Goal: Task Accomplishment & Management: Complete application form

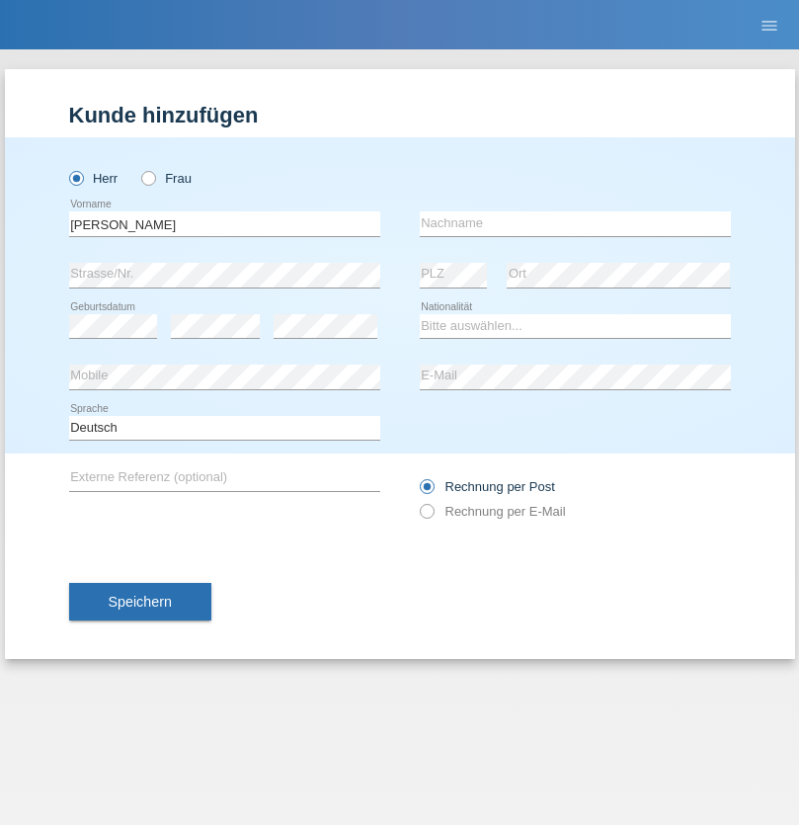
type input "[PERSON_NAME]"
click at [575, 223] on input "text" at bounding box center [575, 223] width 311 height 25
type input "[PERSON_NAME]"
select select "CH"
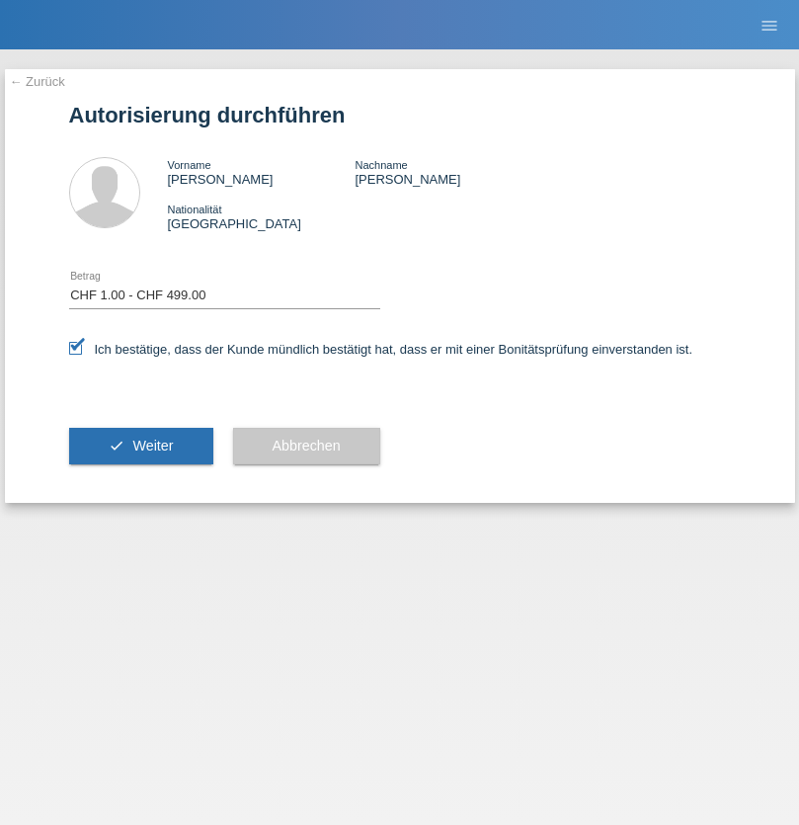
select select "1"
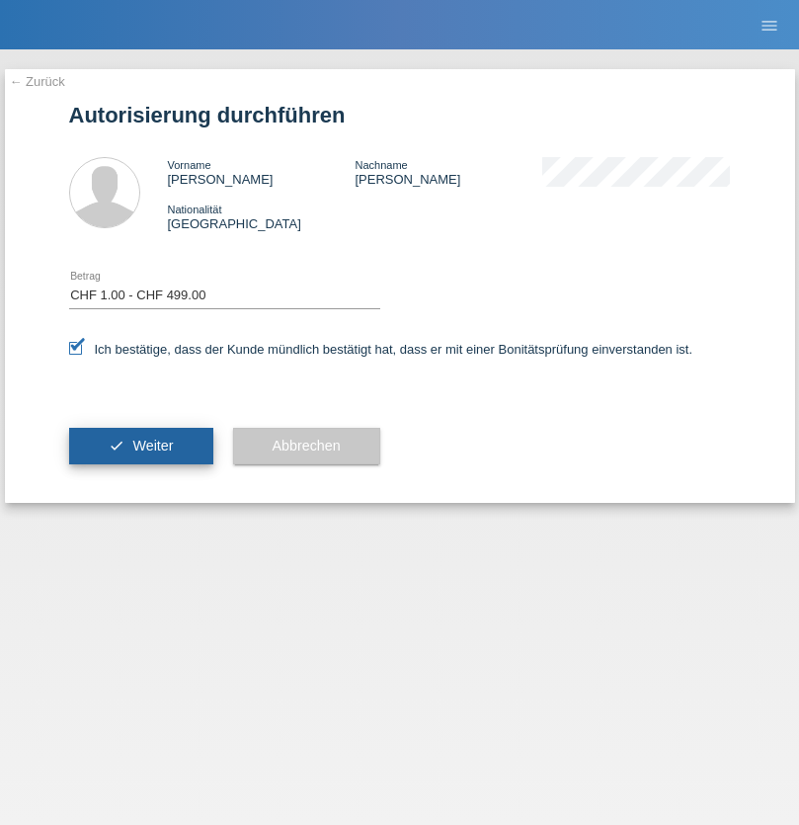
click at [140, 445] on span "Weiter" at bounding box center [152, 445] width 40 height 16
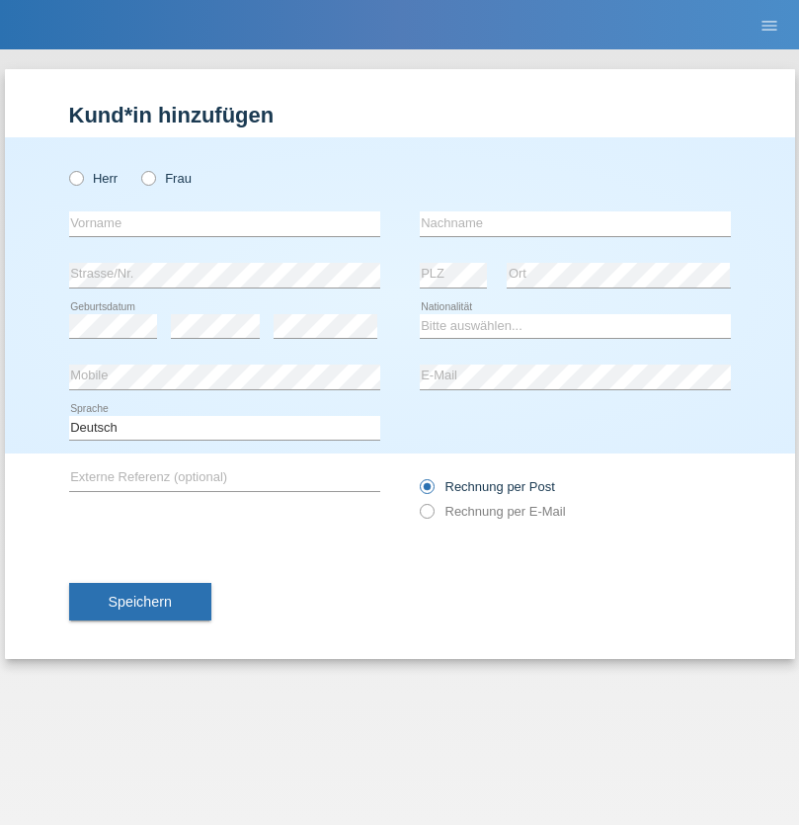
radio input "true"
click at [224, 223] on input "text" at bounding box center [224, 223] width 311 height 25
type input "Mélina"
click at [575, 223] on input "text" at bounding box center [575, 223] width 311 height 25
type input "Olivier"
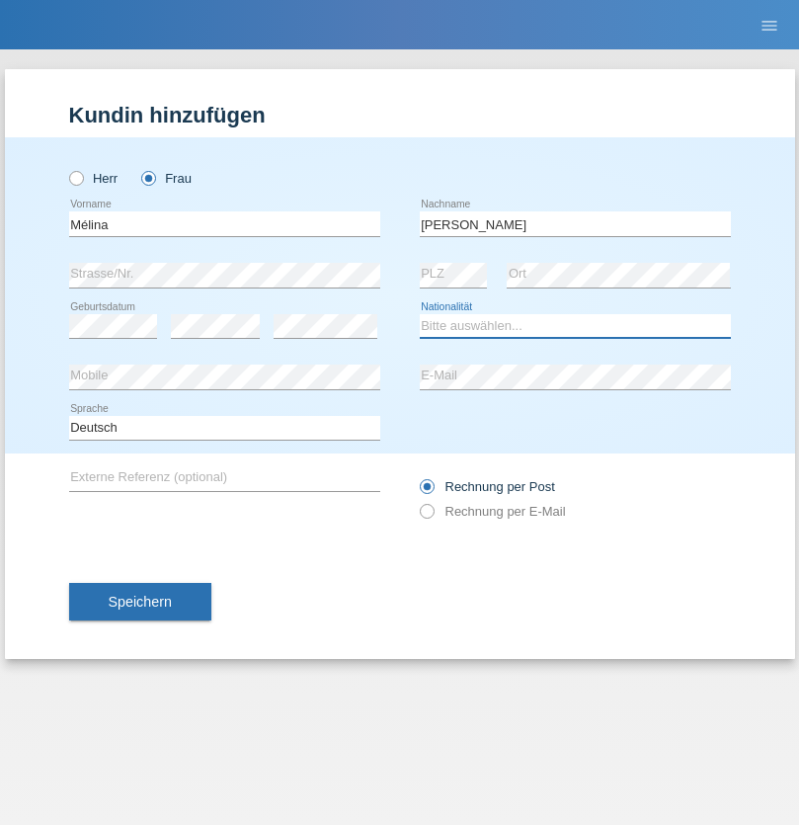
select select "CH"
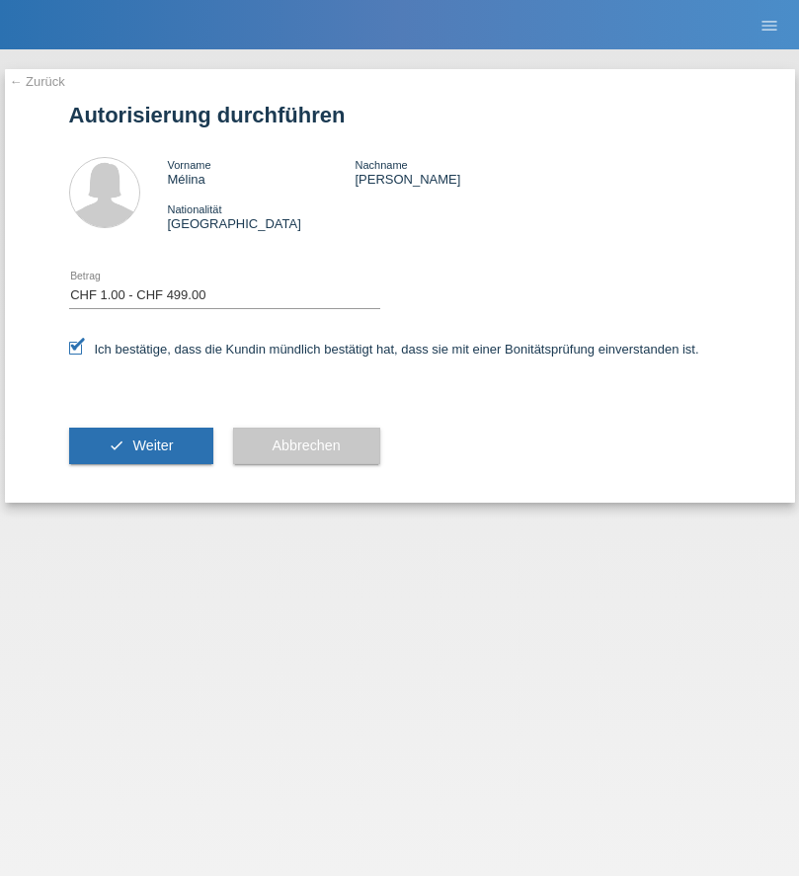
select select "1"
click at [140, 445] on span "Weiter" at bounding box center [152, 445] width 40 height 16
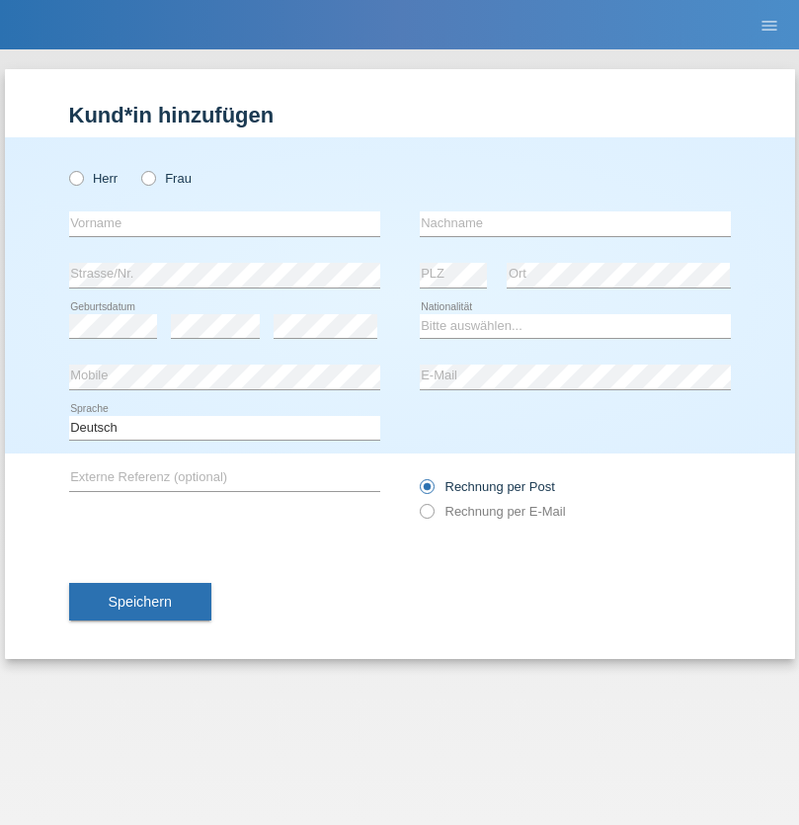
radio input "true"
click at [224, 223] on input "text" at bounding box center [224, 223] width 311 height 25
type input "Nicolas"
click at [575, 223] on input "text" at bounding box center [575, 223] width 311 height 25
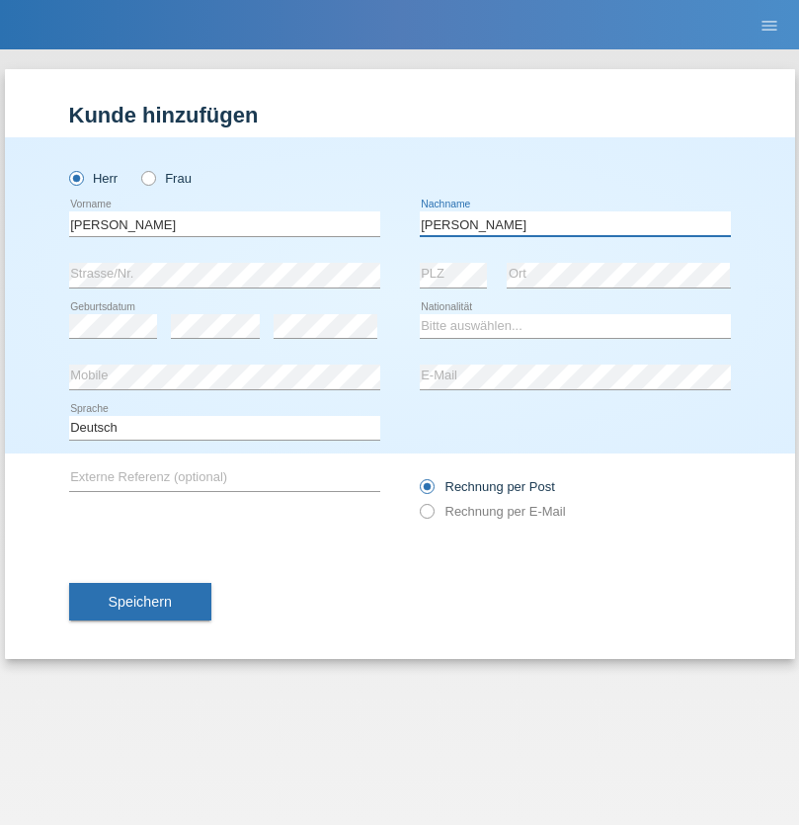
type input "Meier"
select select "CH"
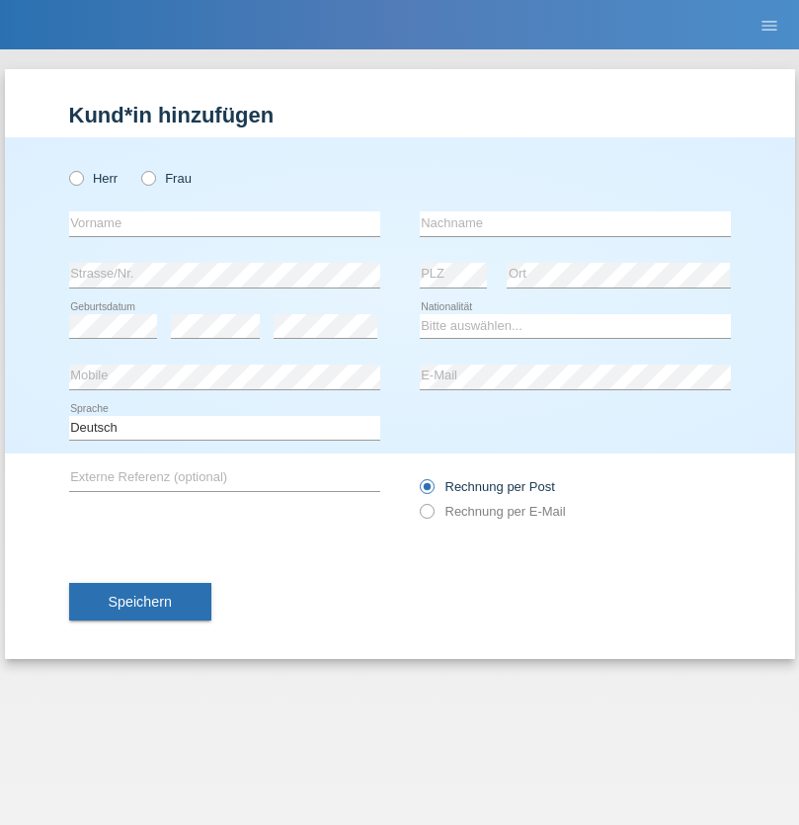
radio input "true"
click at [224, 223] on input "text" at bounding box center [224, 223] width 311 height 25
type input "David"
click at [575, 223] on input "text" at bounding box center [575, 223] width 311 height 25
type input "Nydegger"
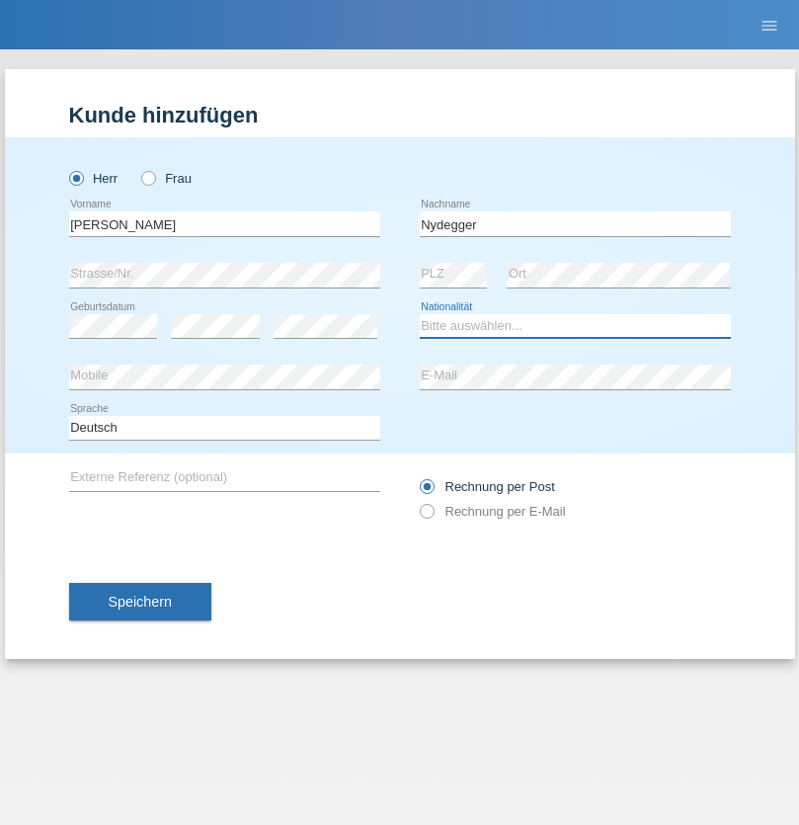
select select "CH"
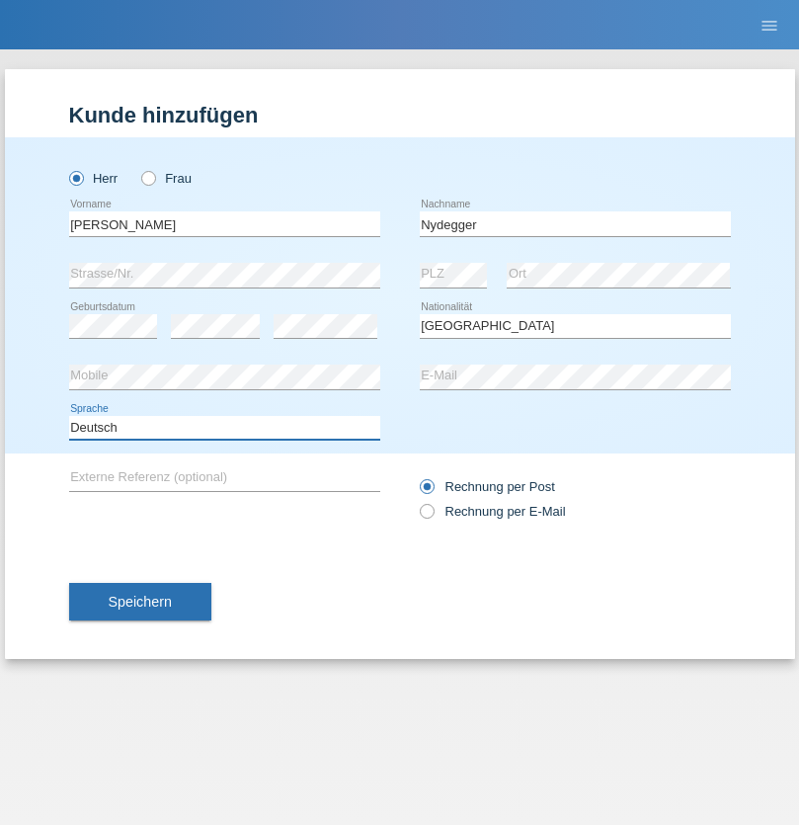
select select "en"
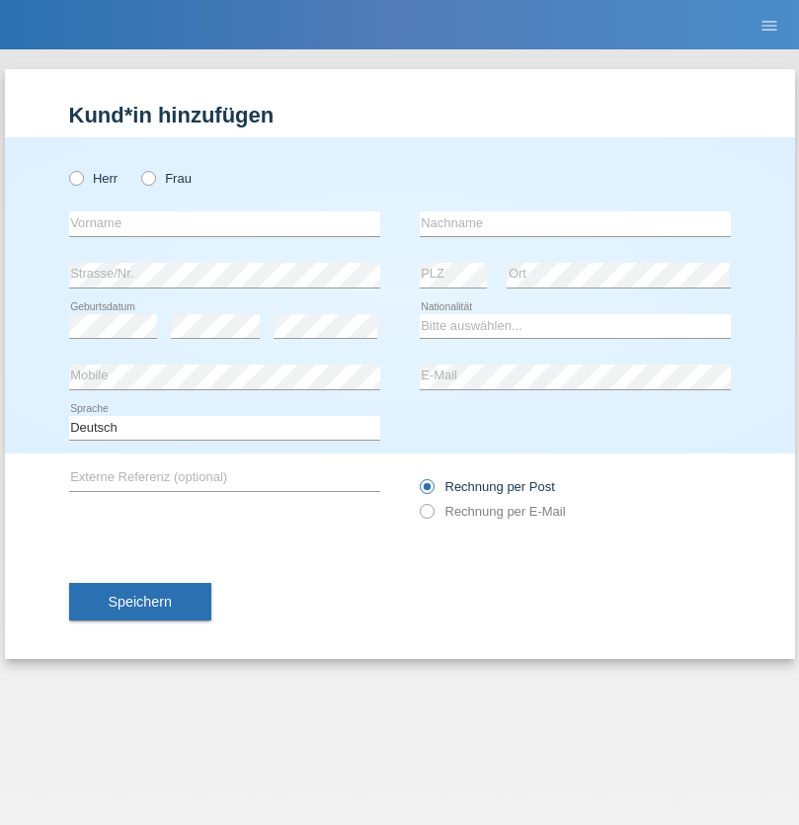
radio input "true"
click at [224, 223] on input "text" at bounding box center [224, 223] width 311 height 25
type input "Corinne"
click at [575, 223] on input "text" at bounding box center [575, 223] width 311 height 25
type input "Nydegger"
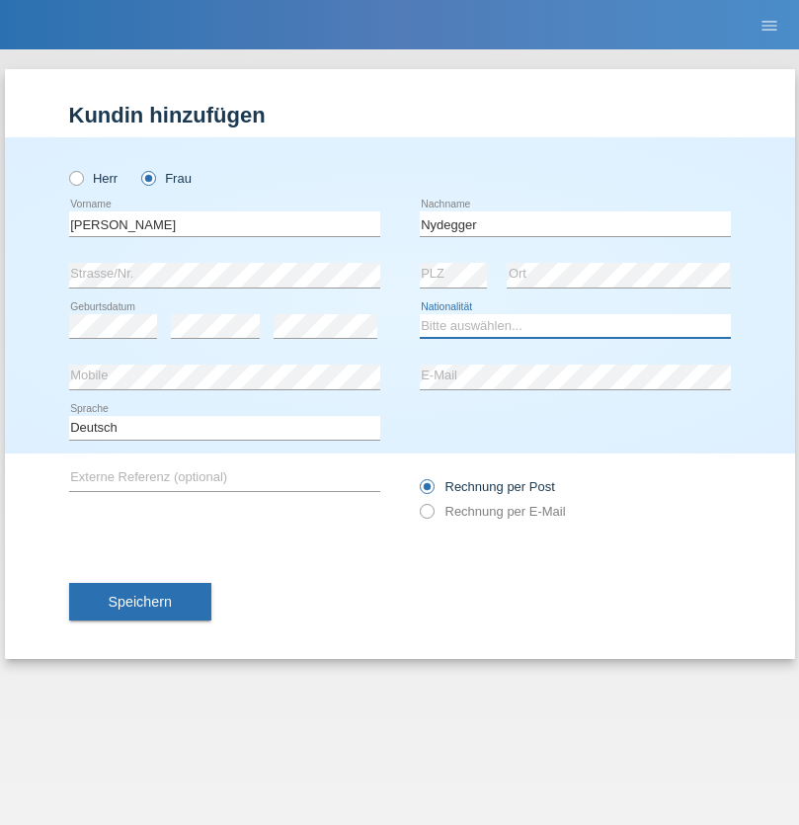
select select "CH"
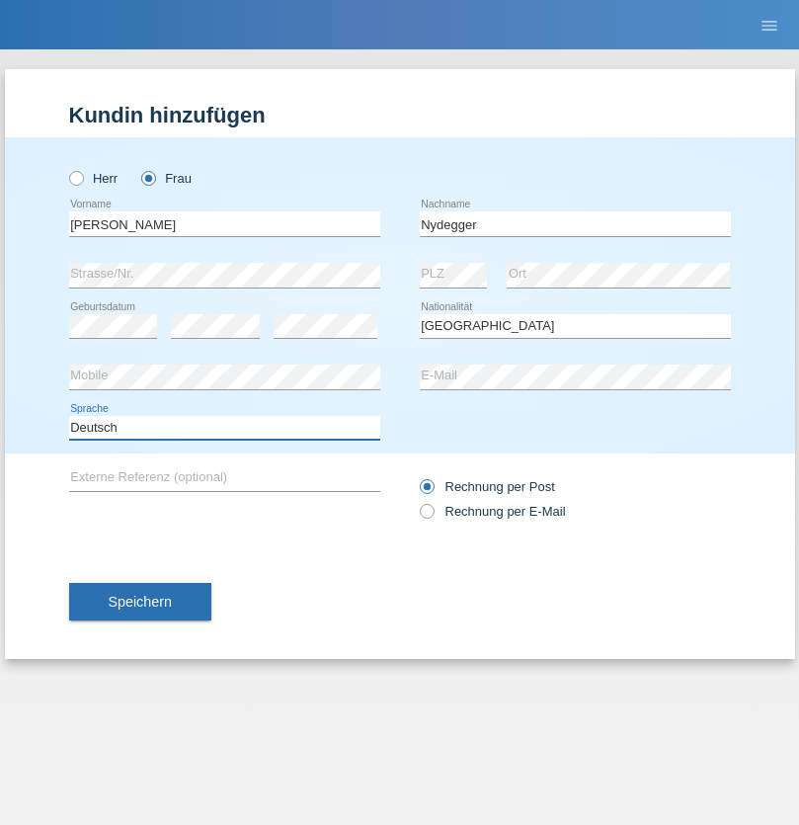
select select "en"
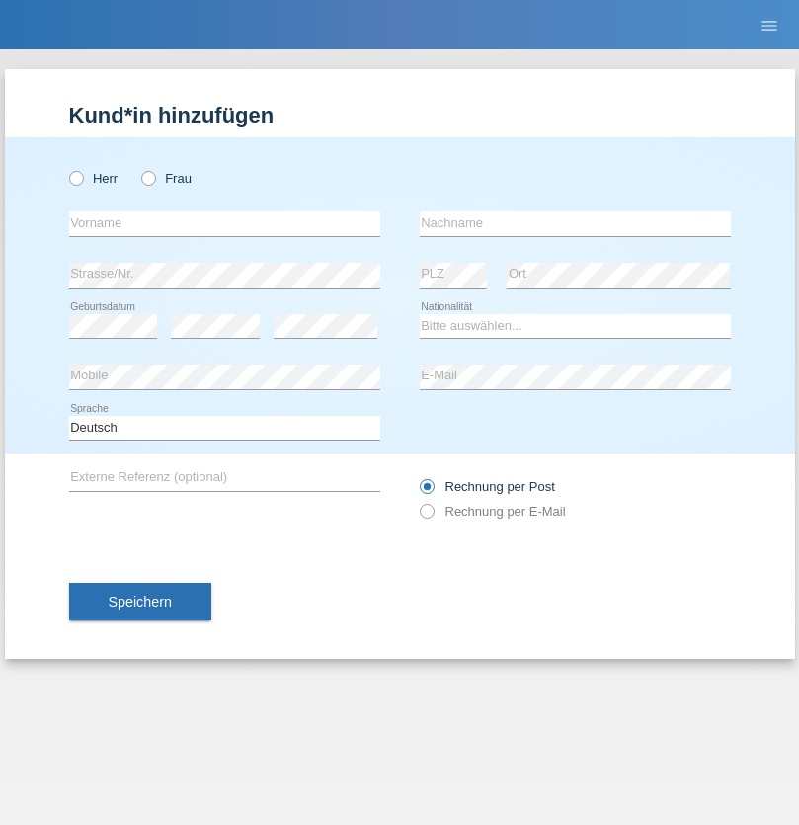
radio input "true"
click at [224, 223] on input "text" at bounding box center [224, 223] width 311 height 25
type input "Goekhan"
click at [575, 223] on input "text" at bounding box center [575, 223] width 311 height 25
type input "Akarsu"
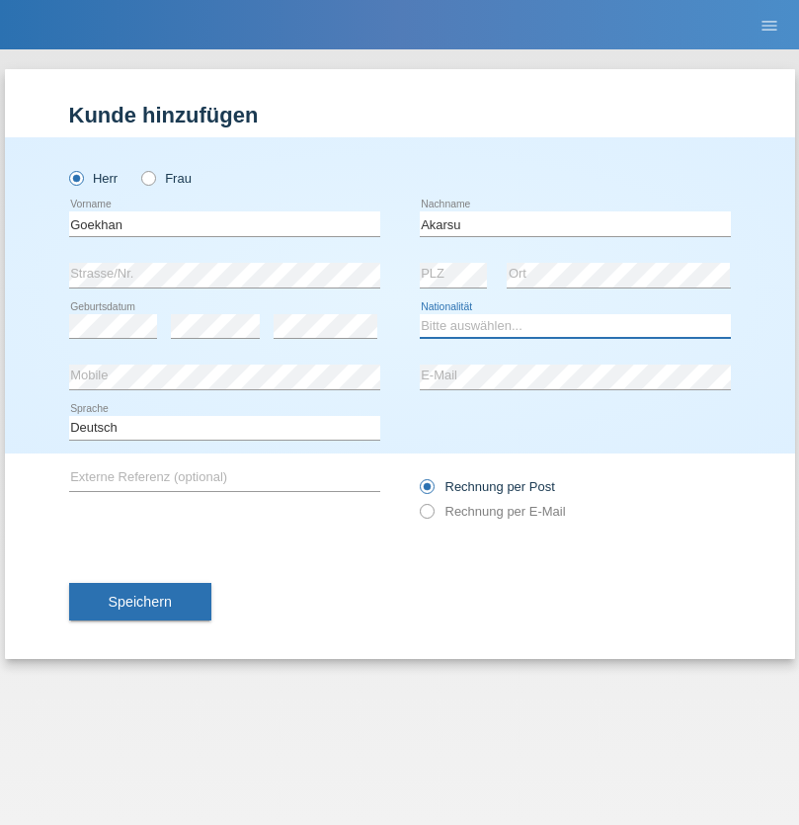
select select "AT"
select select "C"
select select "01"
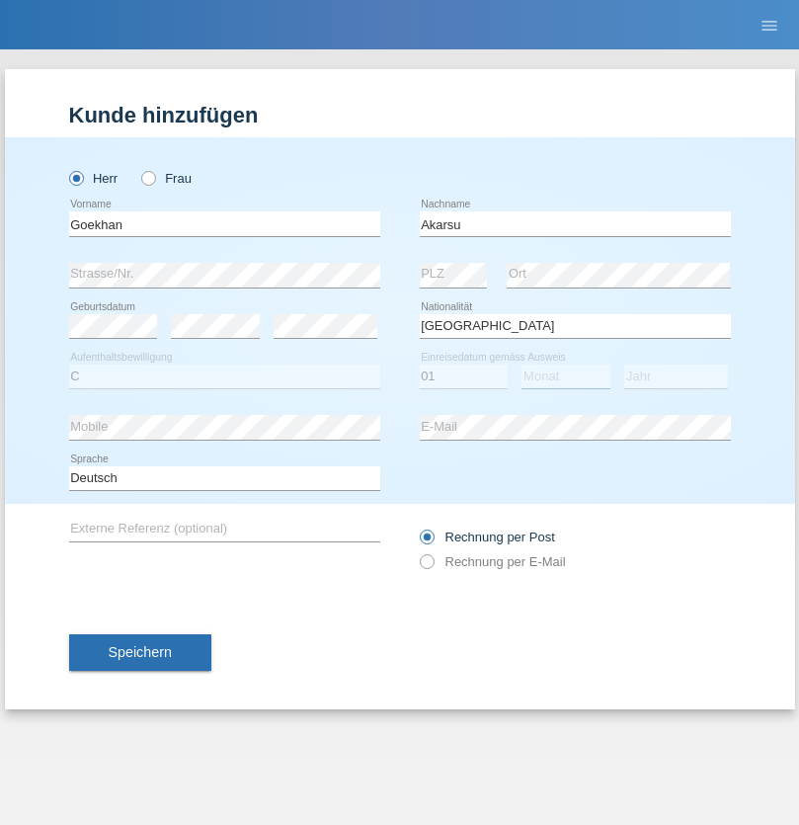
select select "05"
select select "2021"
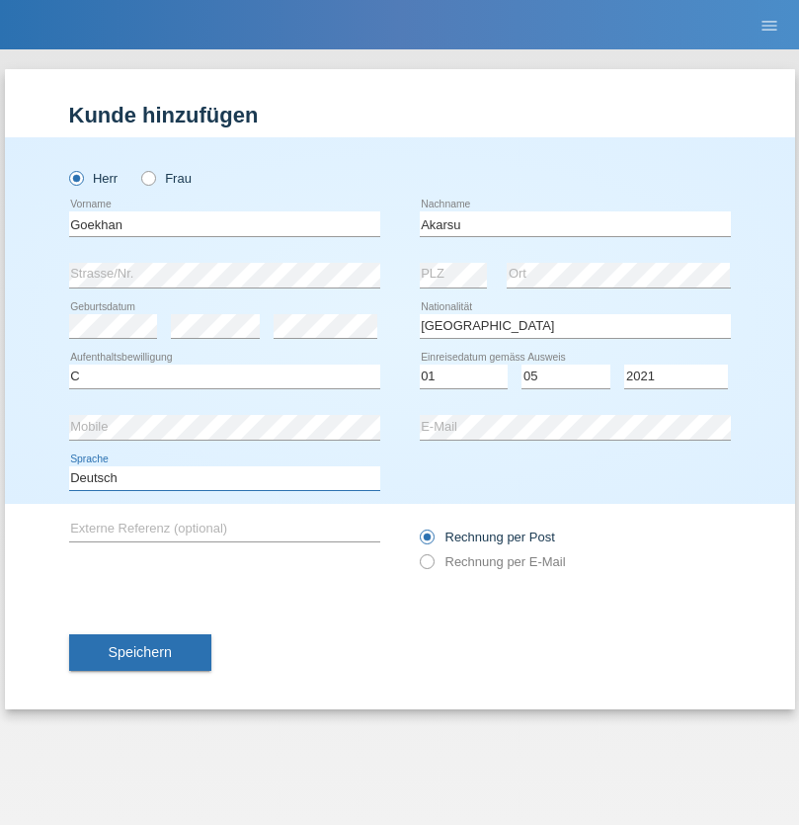
select select "en"
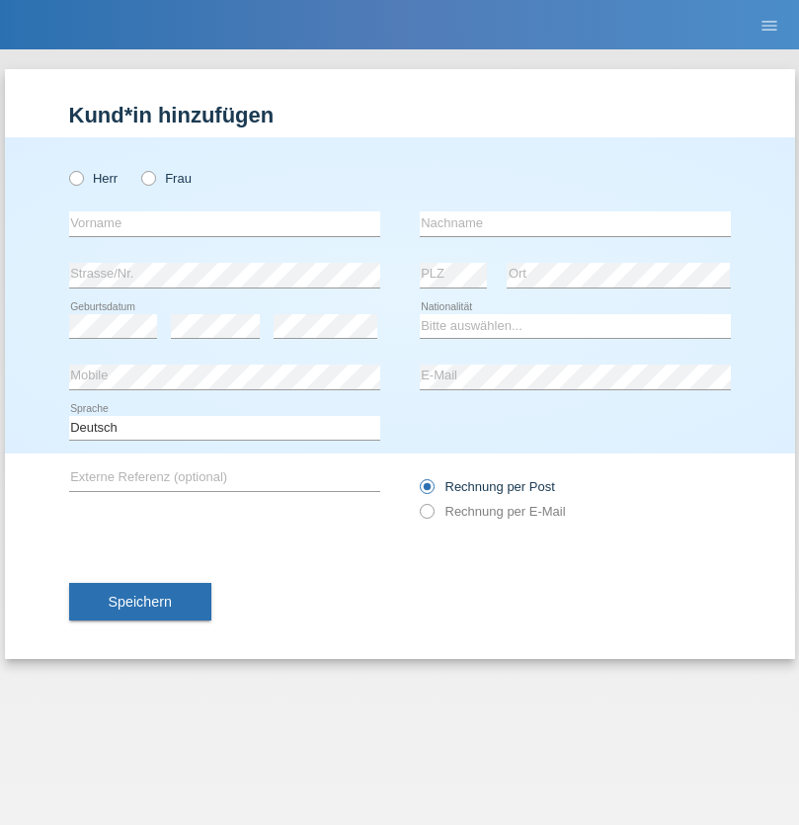
radio input "true"
click at [224, 223] on input "text" at bounding box center [224, 223] width 311 height 25
type input "[PERSON_NAME]"
click at [575, 223] on input "text" at bounding box center [575, 223] width 311 height 25
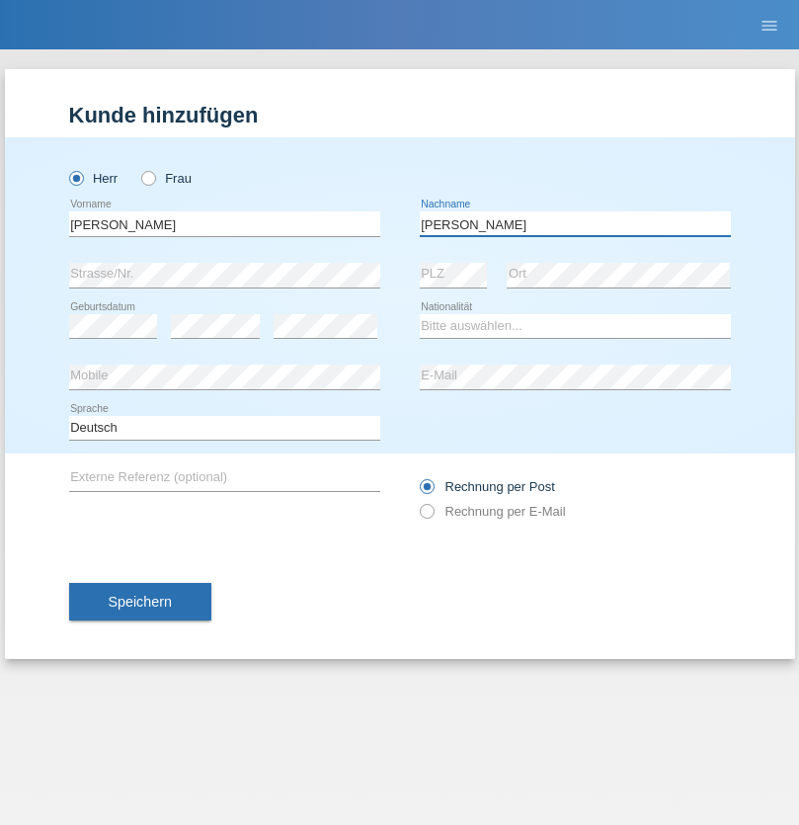
type input "Daniele"
select select "IT"
select select "C"
select select "22"
select select "06"
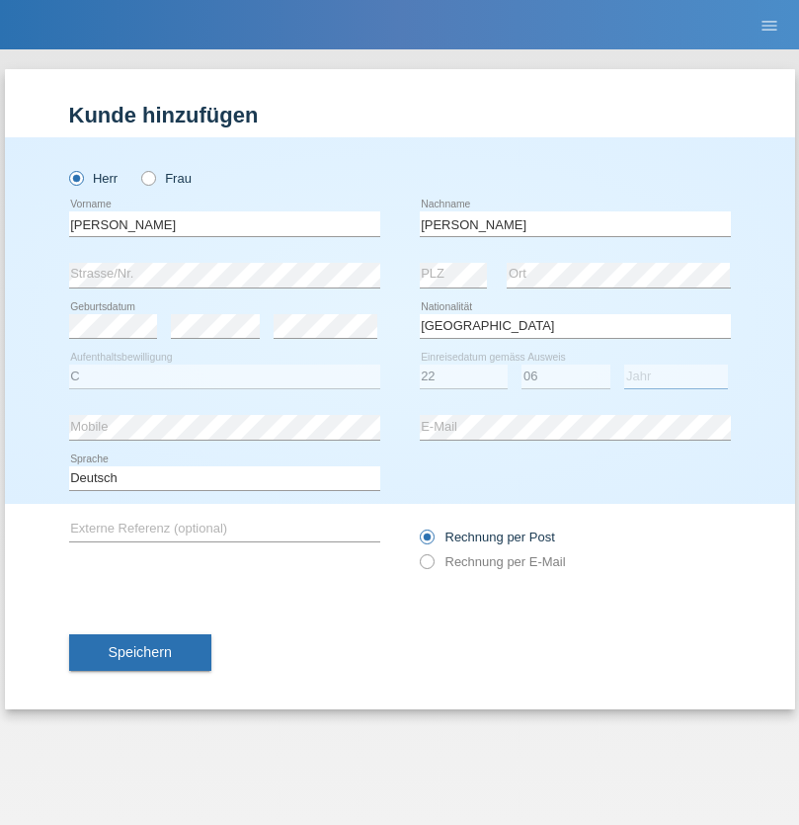
select select "1964"
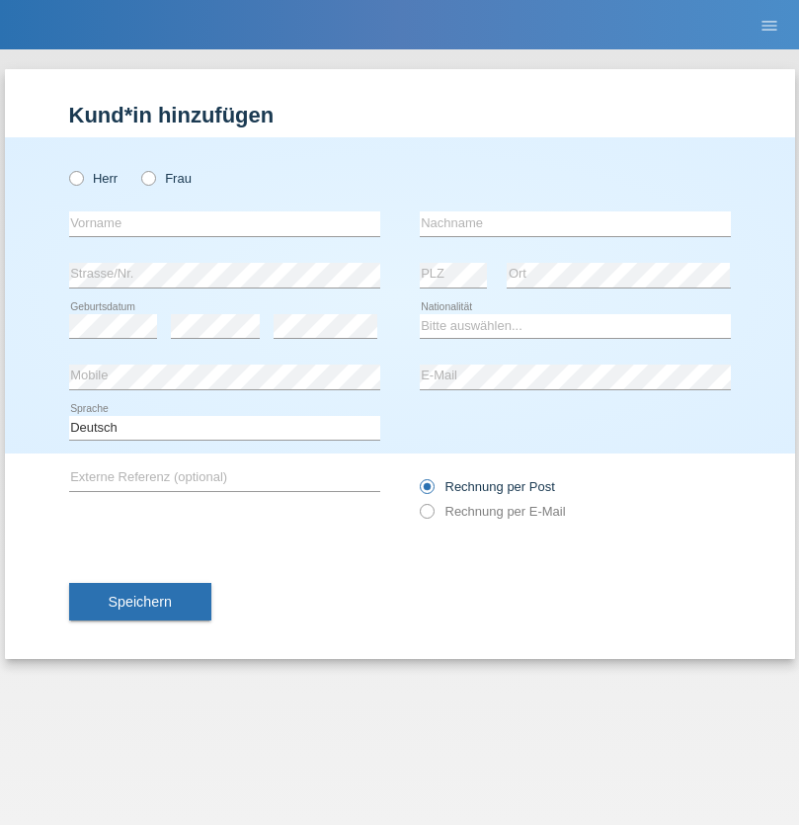
radio input "true"
click at [224, 223] on input "text" at bounding box center [224, 223] width 311 height 25
type input "Carnevale"
click at [575, 223] on input "text" at bounding box center [575, 223] width 311 height 25
type input "Alessio"
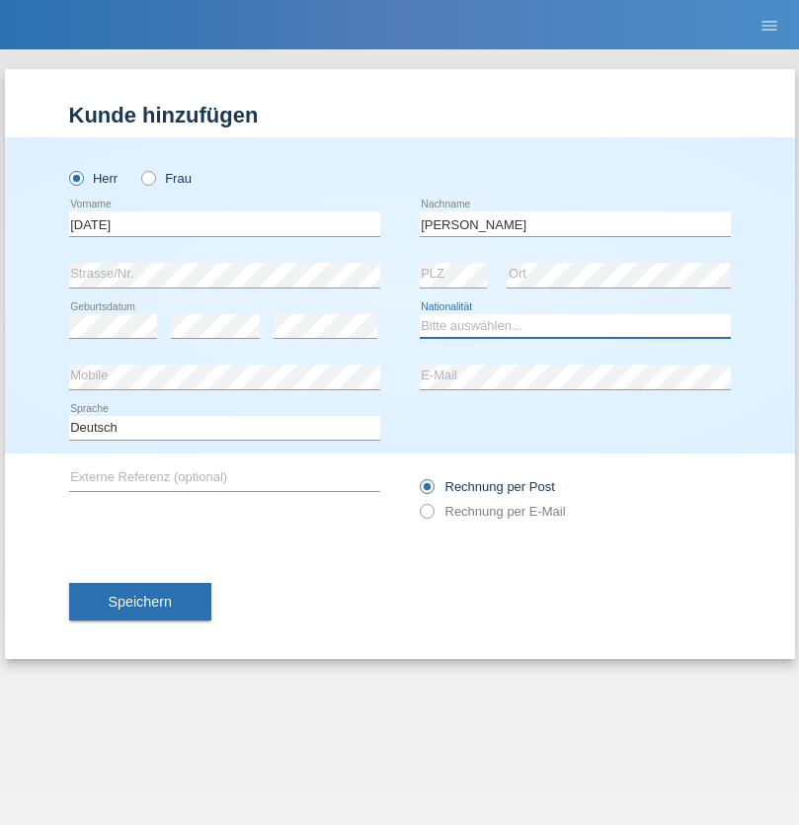
select select "IT"
select select "C"
select select "01"
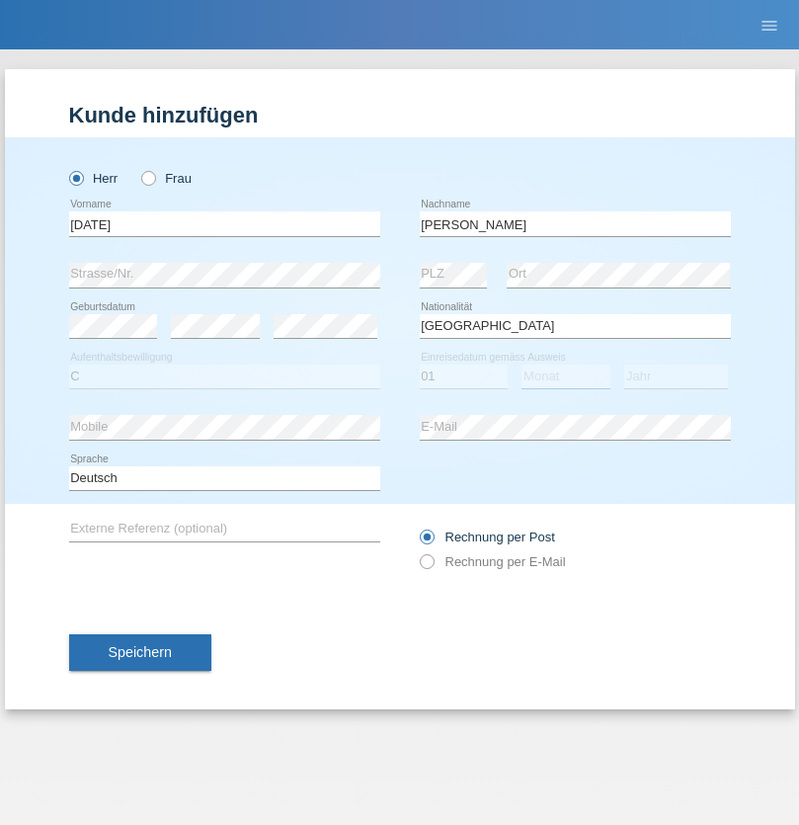
select select "05"
select select "2021"
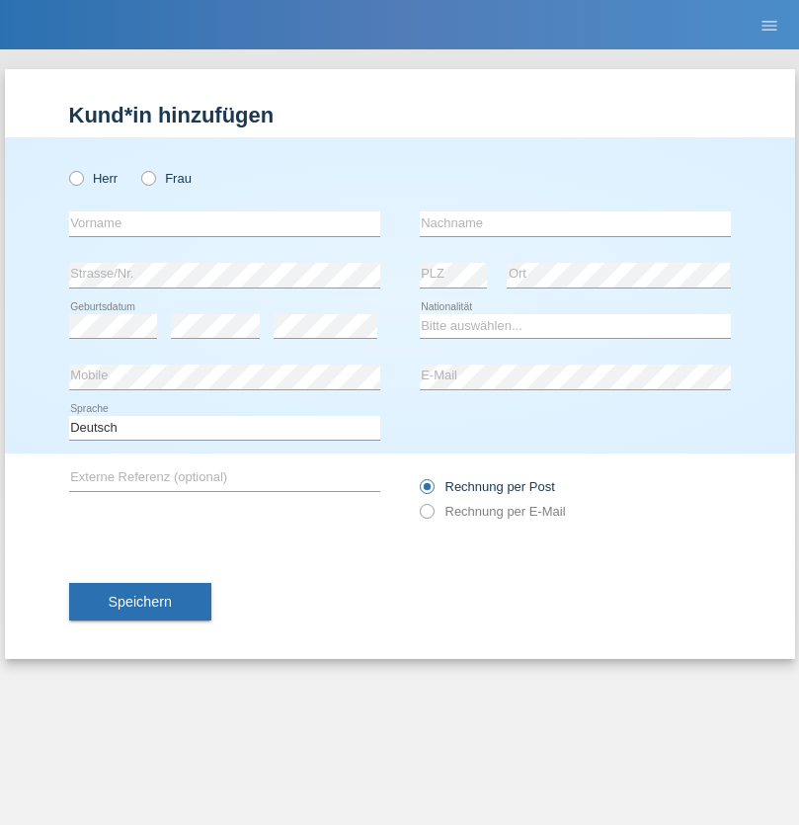
radio input "true"
click at [224, 223] on input "text" at bounding box center [224, 223] width 311 height 25
type input "Claudiu Marian"
click at [575, 223] on input "text" at bounding box center [575, 223] width 311 height 25
type input "Cislariu"
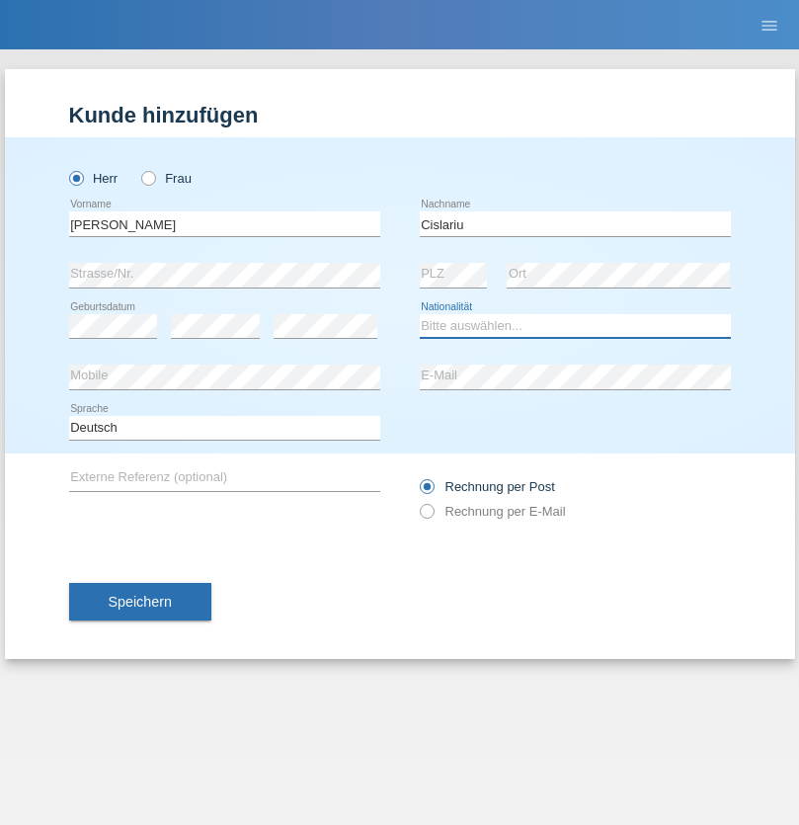
select select "CH"
radio input "true"
select select "CH"
radio input "true"
click at [224, 223] on input "text" at bounding box center [224, 223] width 311 height 25
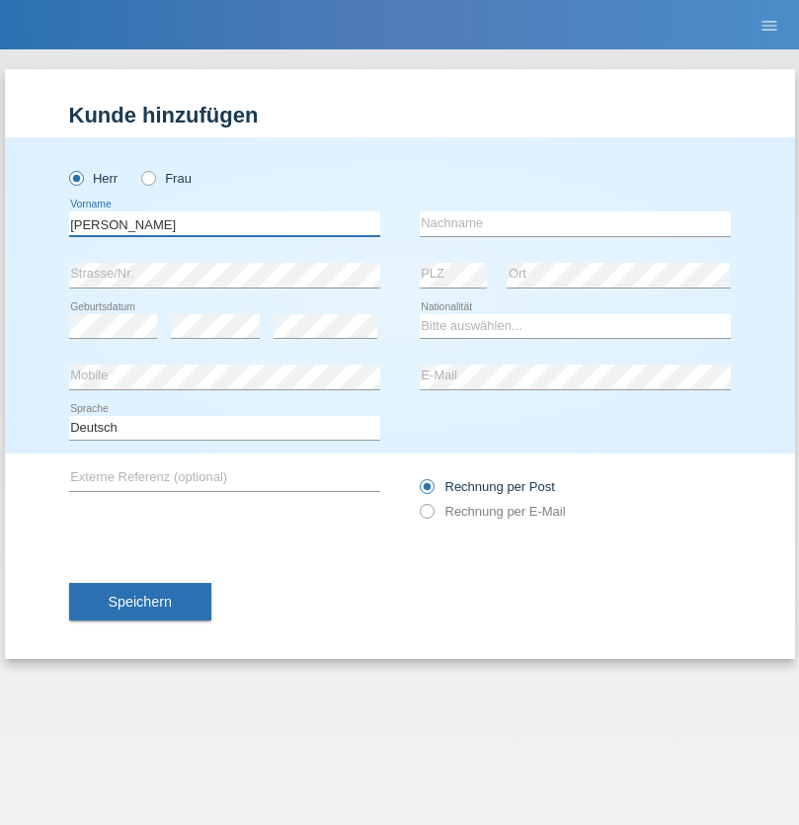
type input "Zsolt"
click at [575, 223] on input "text" at bounding box center [575, 223] width 311 height 25
type input "Kappelmayer"
select select "MG"
select select "C"
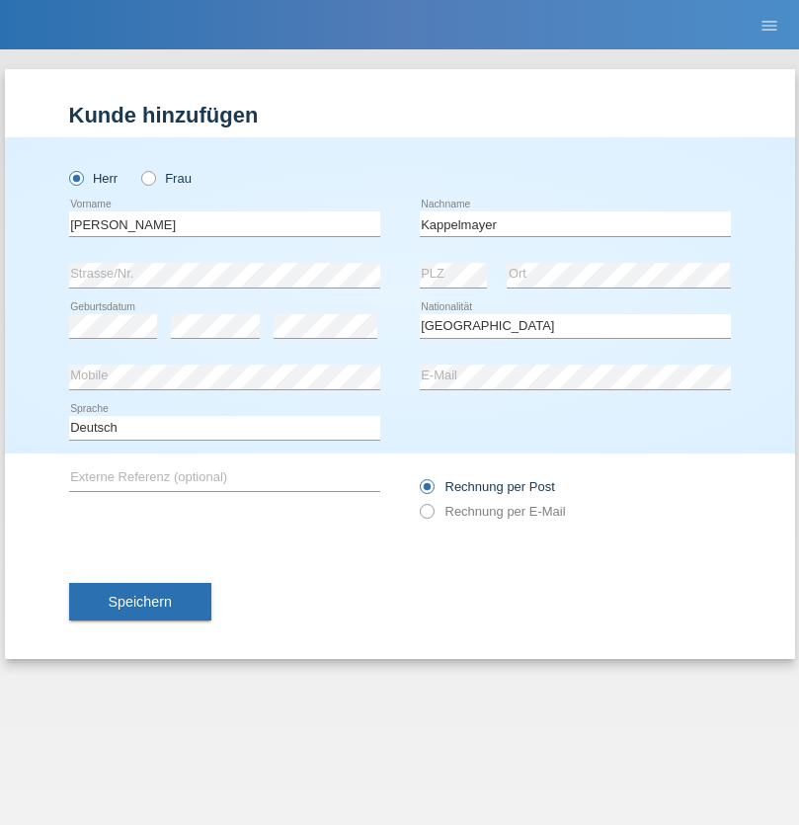
select select "31"
select select "08"
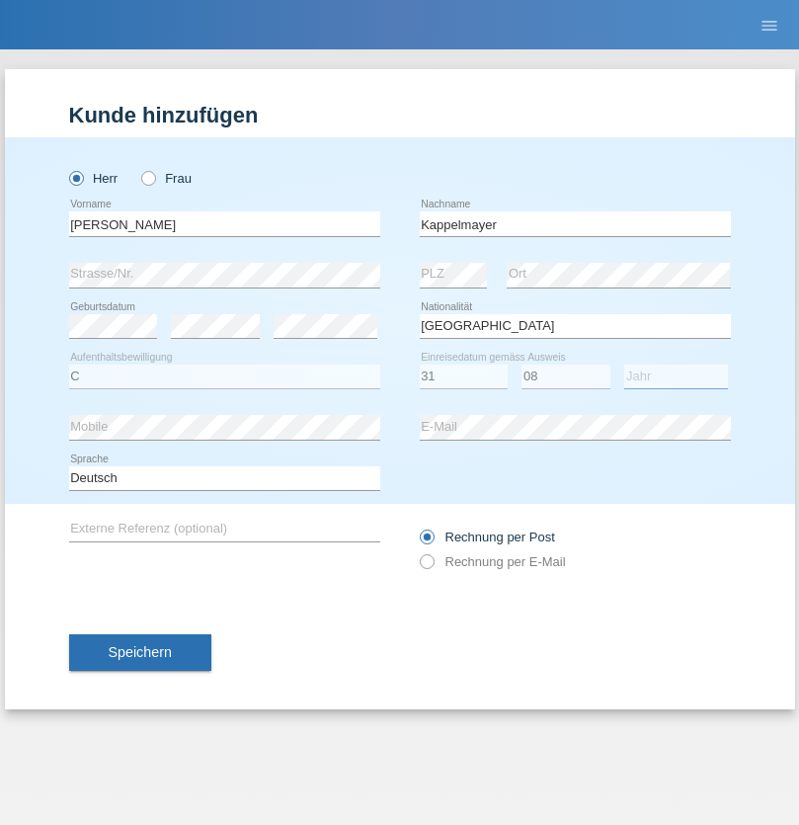
select select "2021"
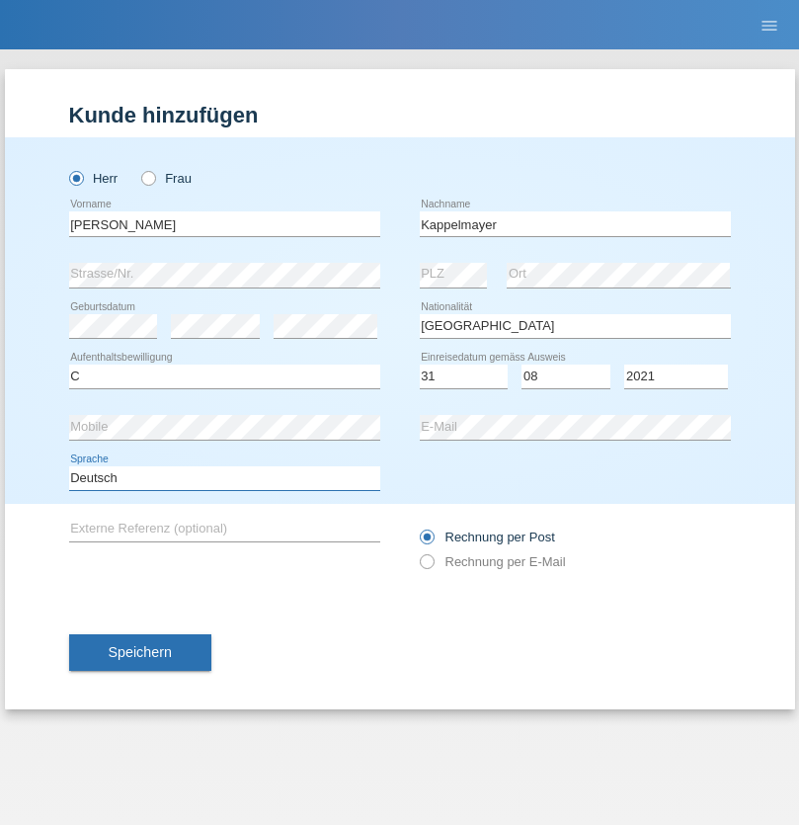
select select "en"
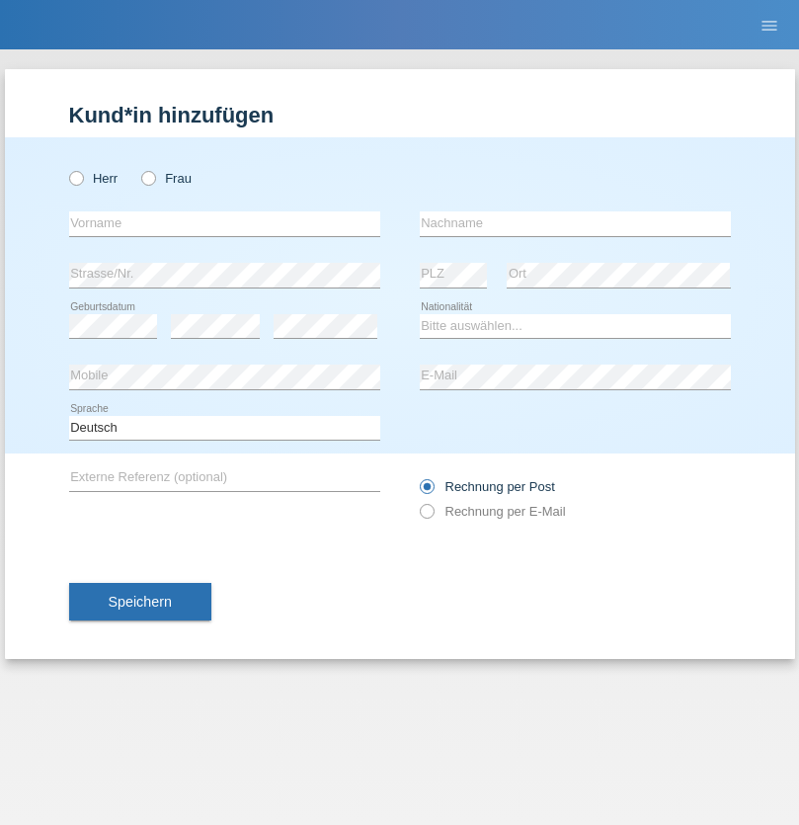
radio input "true"
click at [224, 223] on input "text" at bounding box center [224, 223] width 311 height 25
type input "firat"
click at [575, 223] on input "text" at bounding box center [575, 223] width 311 height 25
type input "kara"
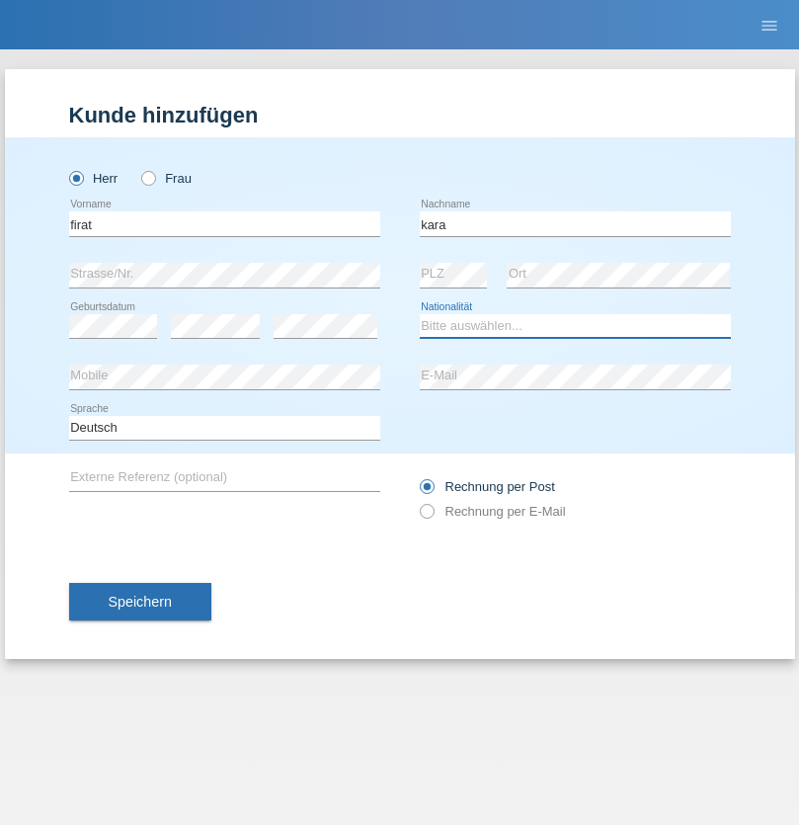
select select "CH"
radio input "true"
click at [224, 223] on input "text" at bounding box center [224, 223] width 311 height 25
type input "[PERSON_NAME]"
click at [575, 223] on input "text" at bounding box center [575, 223] width 311 height 25
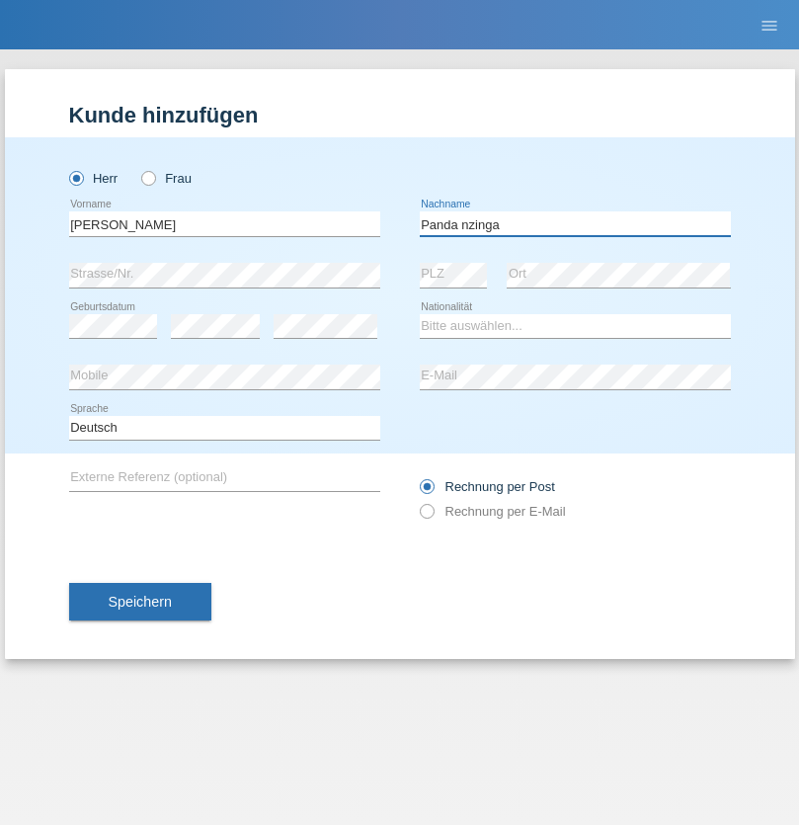
type input "Panda nzinga"
select select "MN"
select select "C"
select select "28"
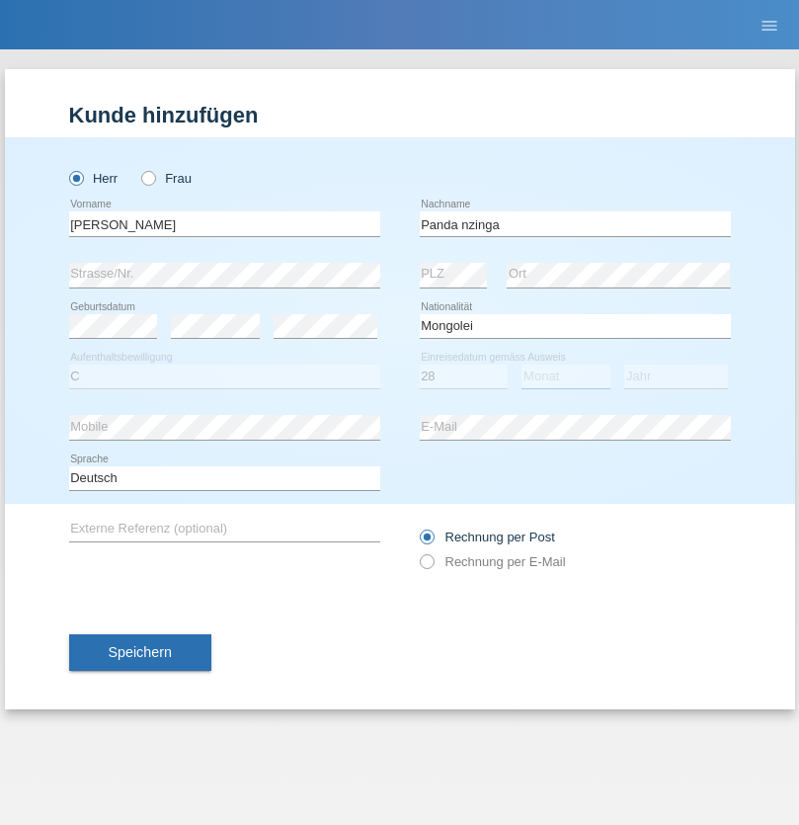
select select "11"
select select "2001"
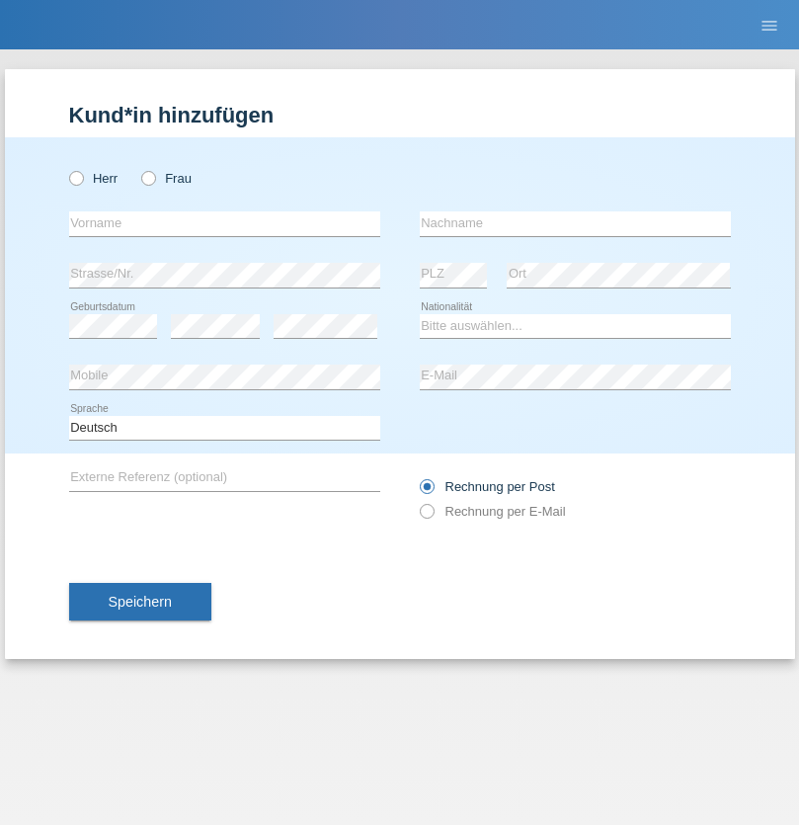
radio input "true"
select select "HU"
select select "C"
select select "30"
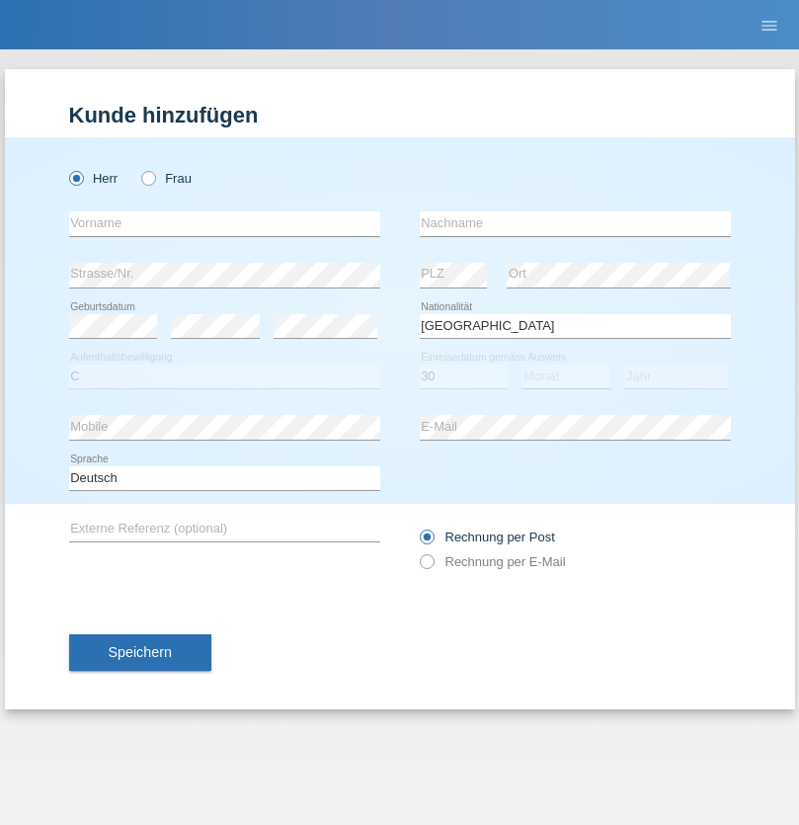
select select "10"
select select "2021"
